Goal: Information Seeking & Learning: Learn about a topic

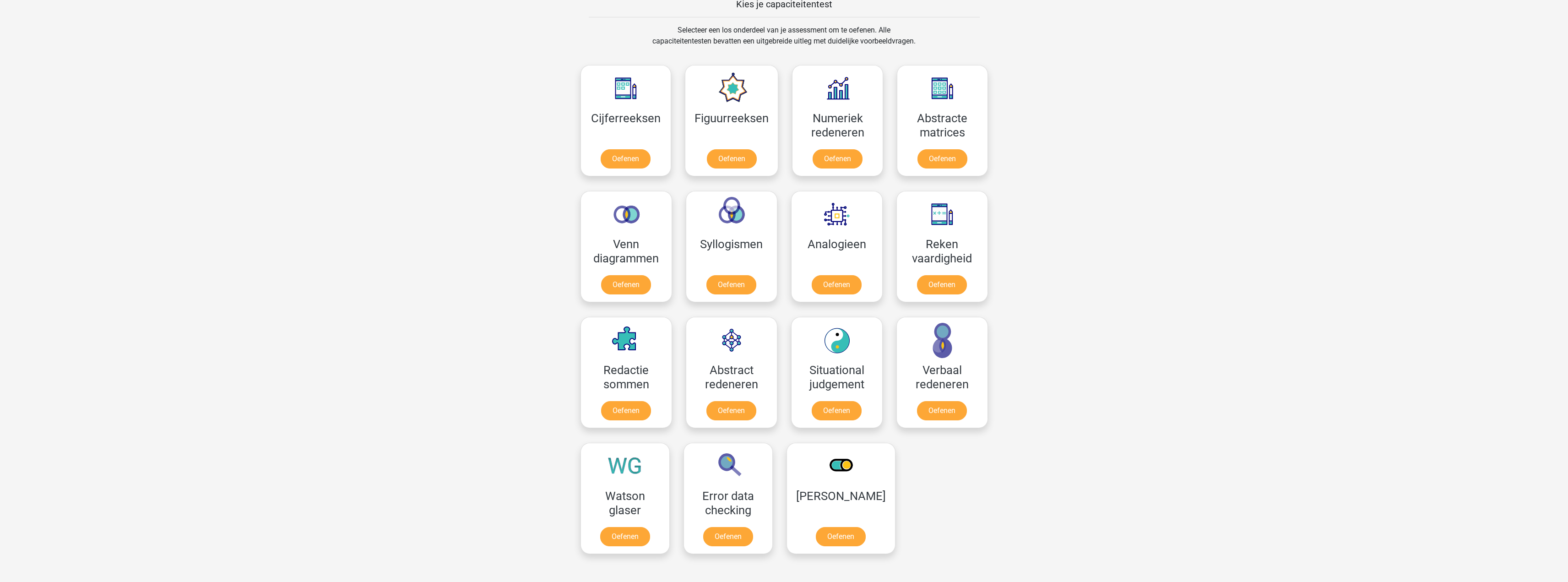
scroll to position [367, 0]
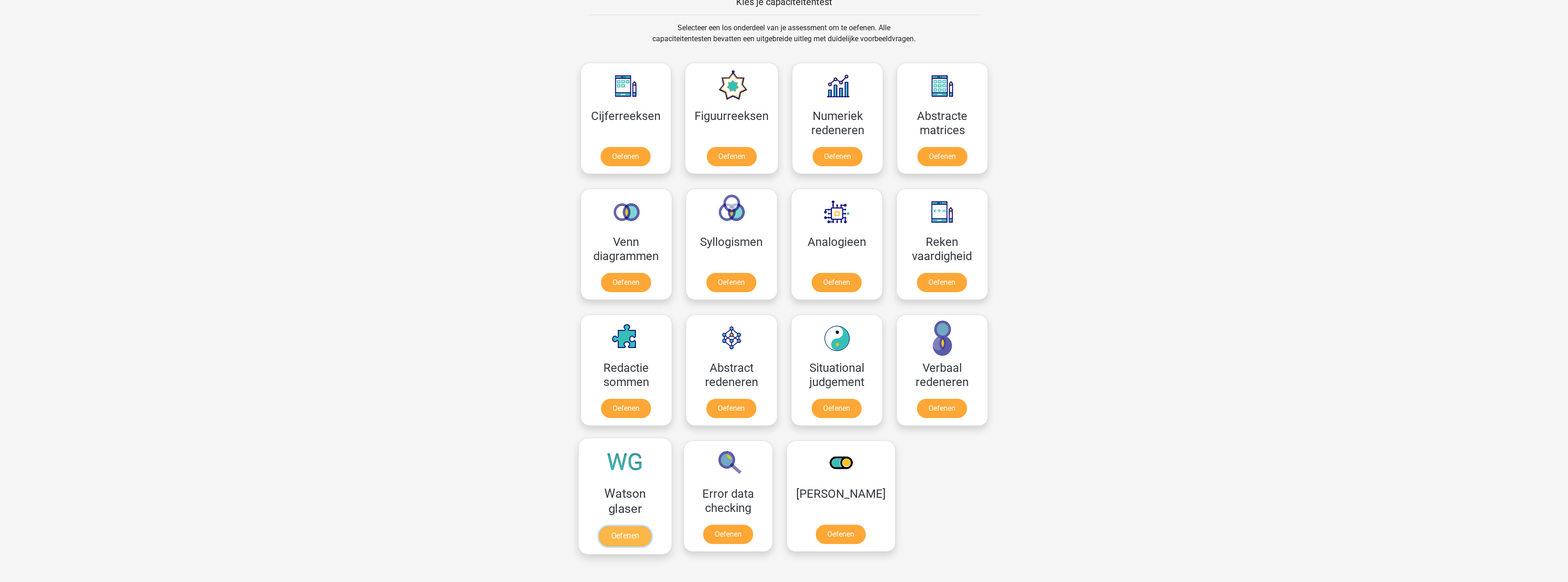
click at [615, 526] on link "Oefenen" at bounding box center [624, 536] width 52 height 20
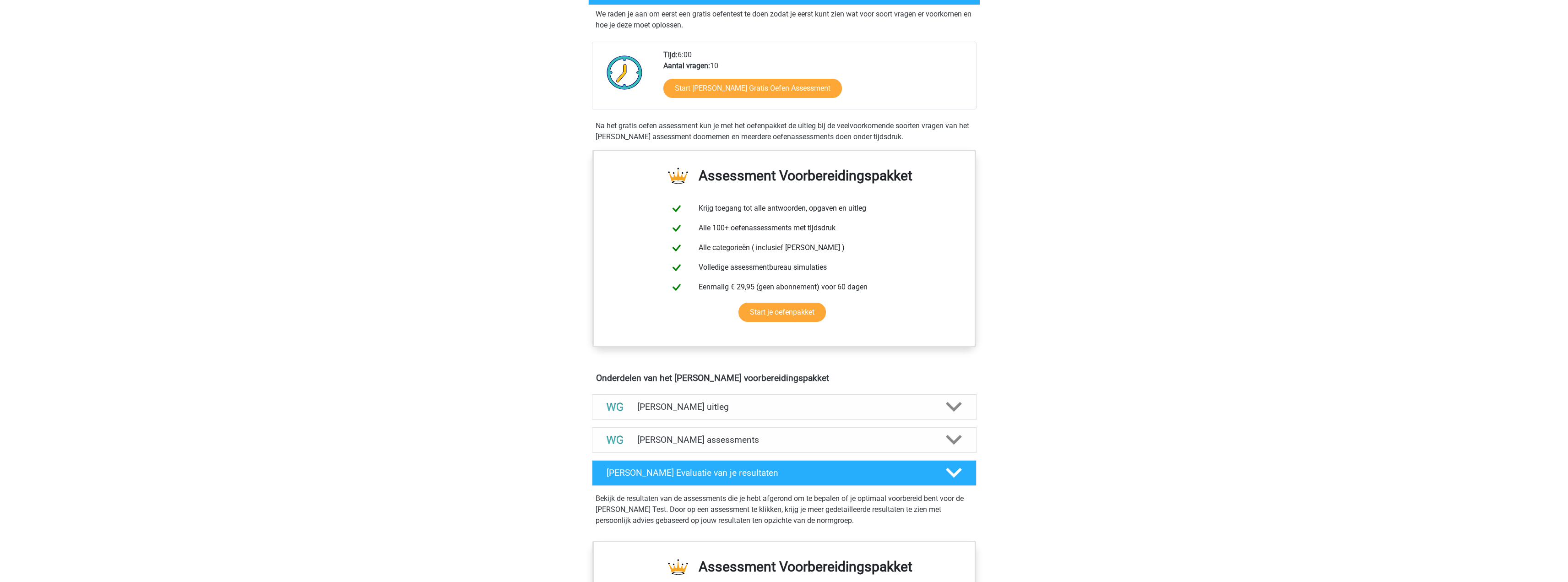
scroll to position [274, 0]
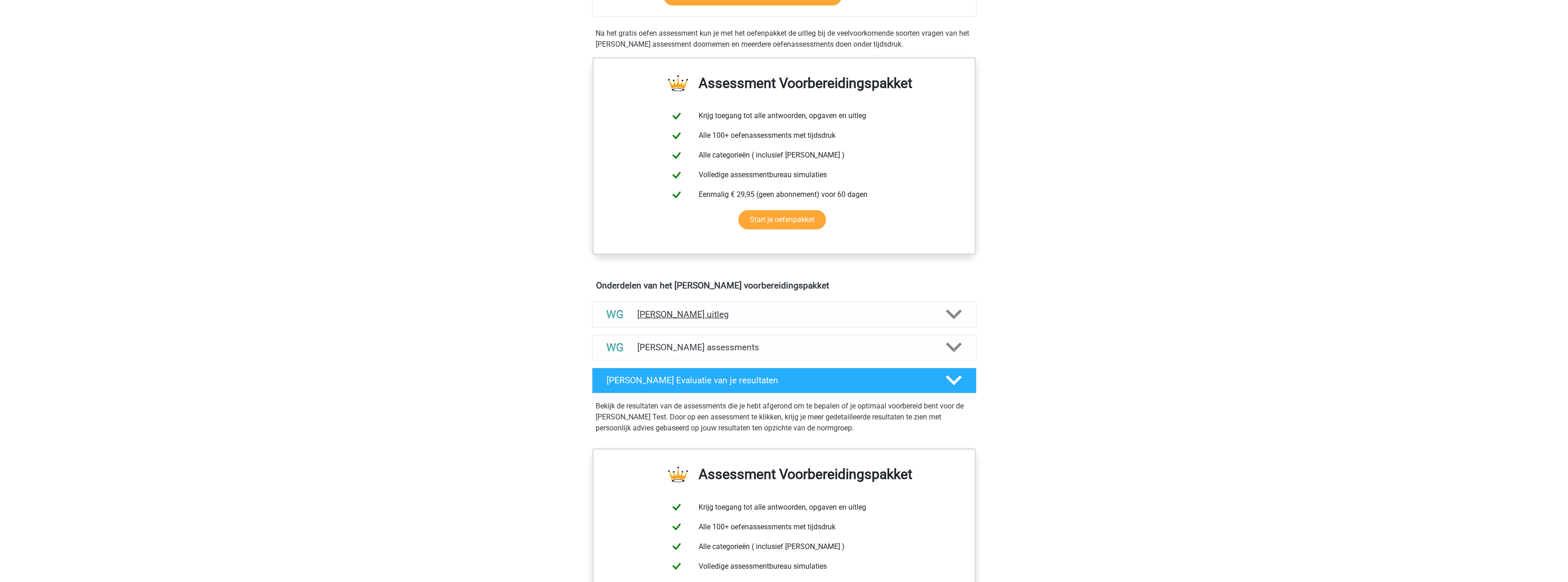
click at [778, 311] on h4 "Watson Glaser uitleg" at bounding box center [785, 314] width 294 height 11
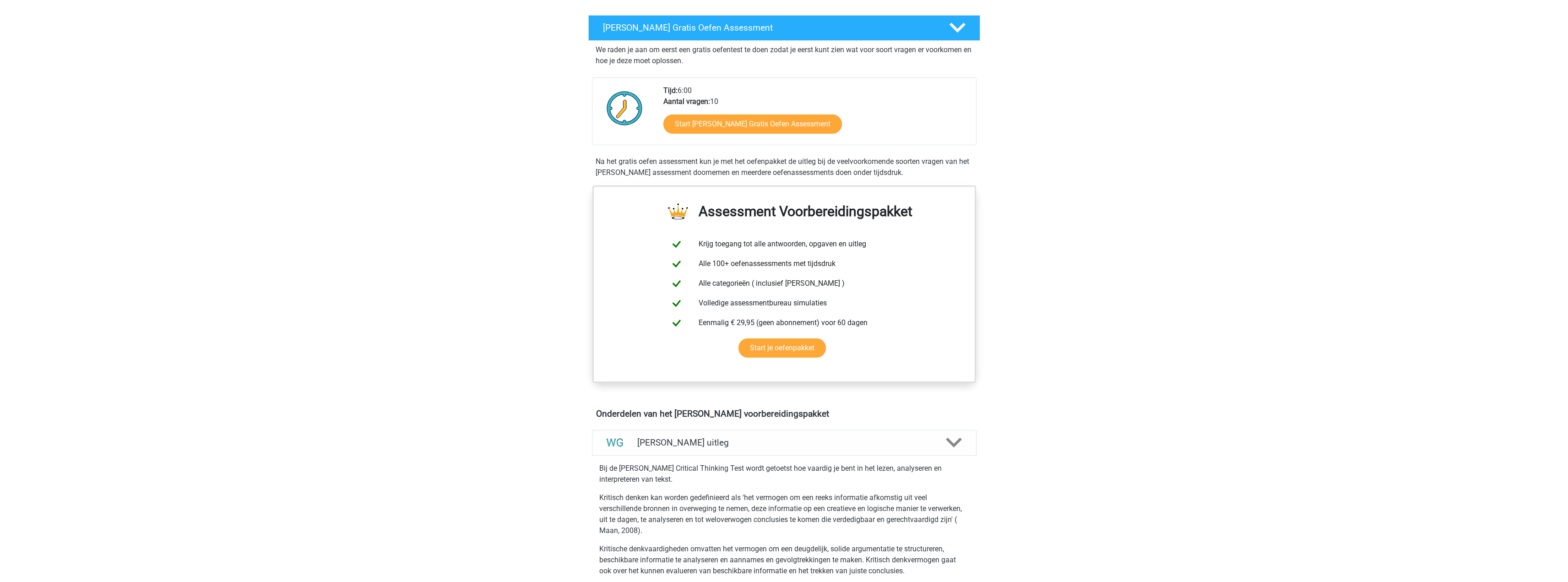
scroll to position [0, 0]
